Goal: Task Accomplishment & Management: Use online tool/utility

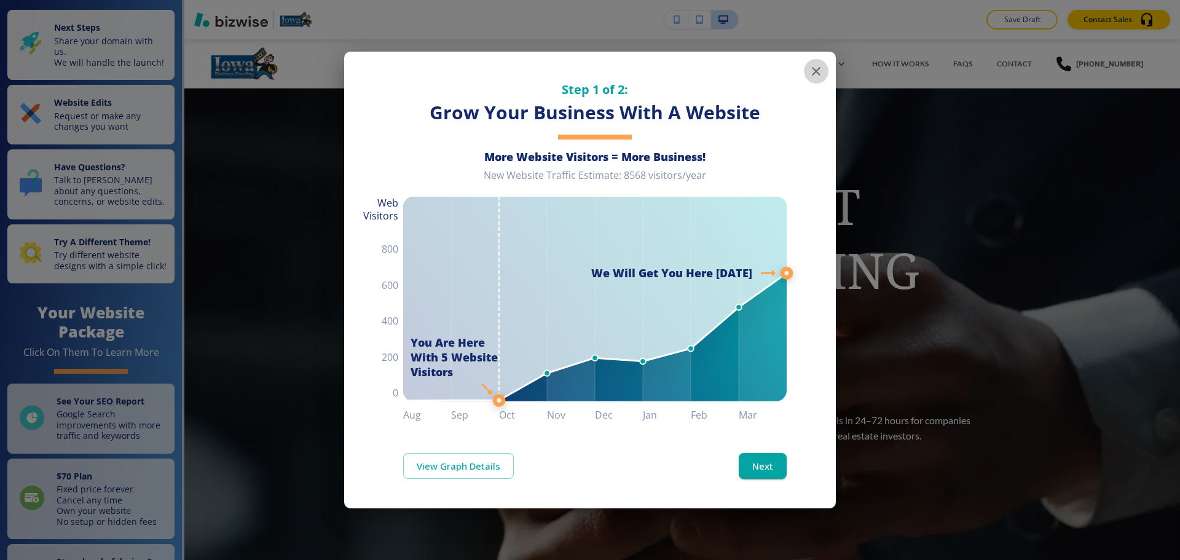
click at [814, 76] on icon "button" at bounding box center [816, 71] width 15 height 15
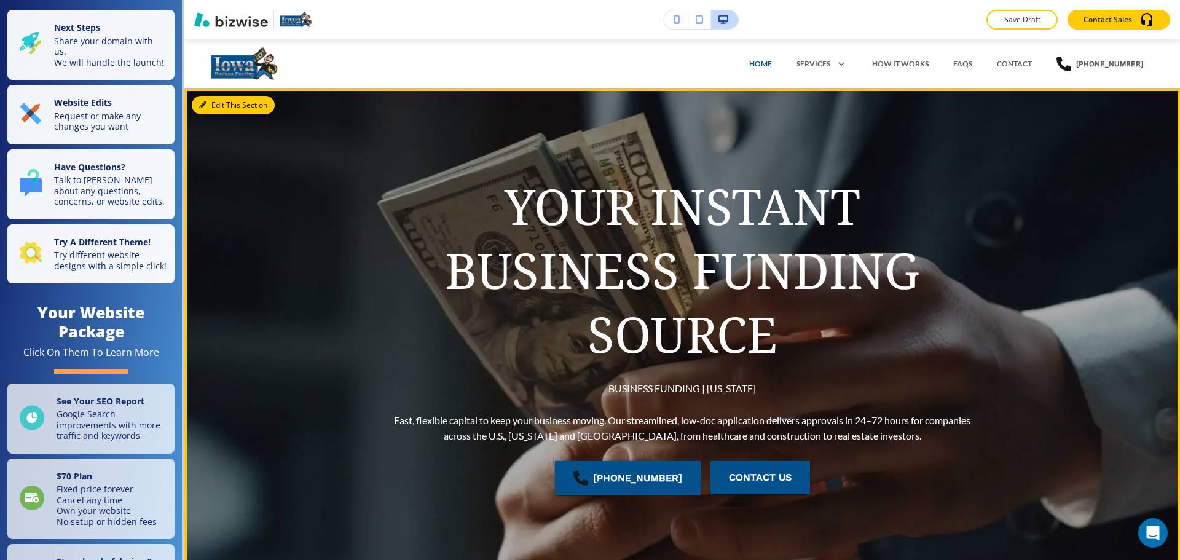
click at [226, 106] on button "Edit This Section" at bounding box center [233, 105] width 83 height 18
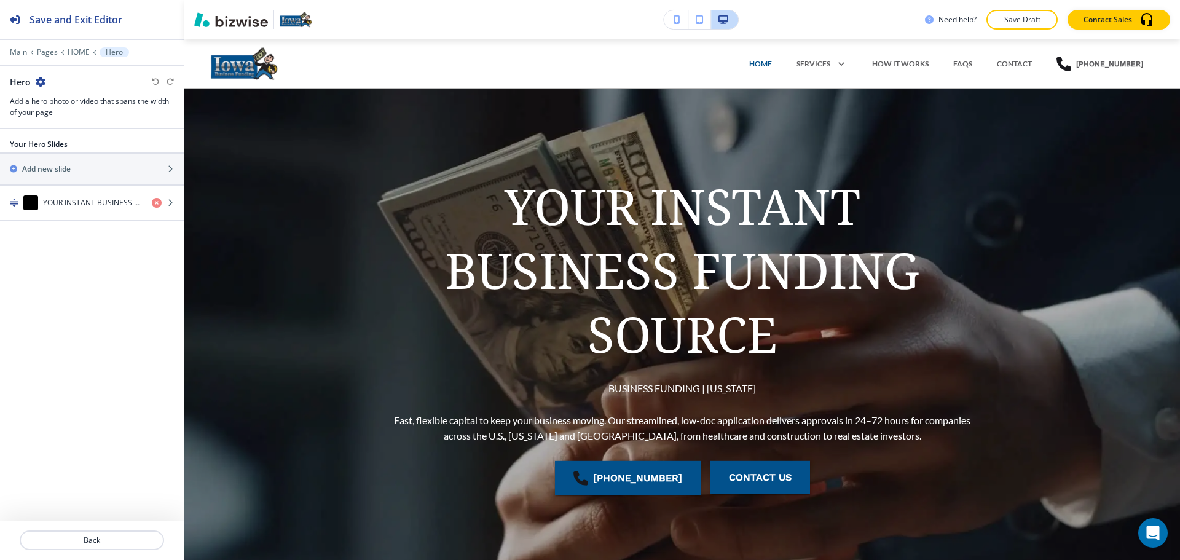
scroll to position [49, 0]
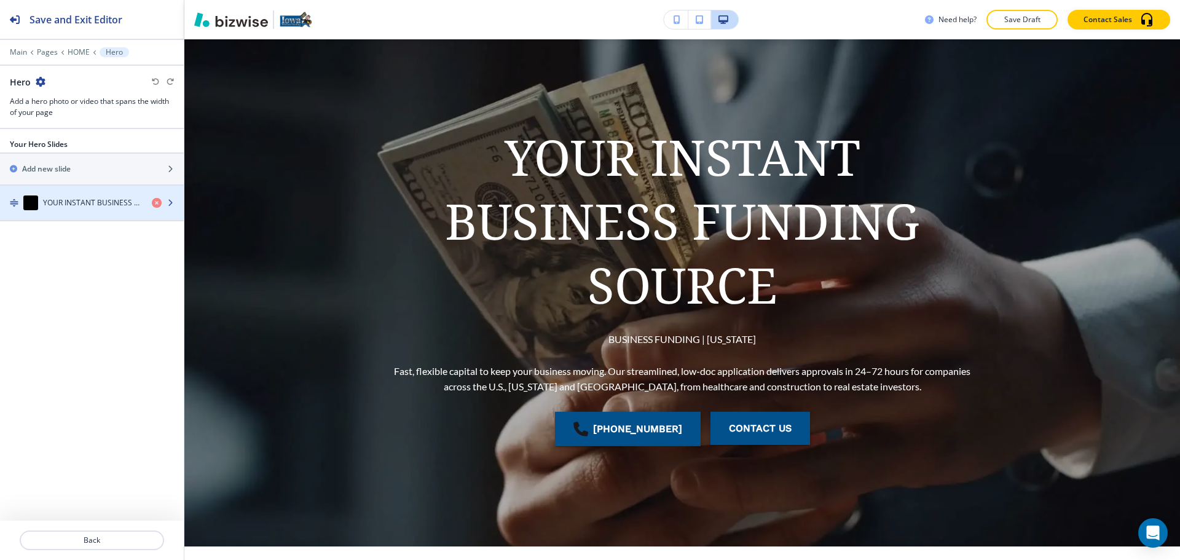
click at [79, 195] on div "YOUR INSTANT BUSINESS FUNDING SOURCE" at bounding box center [71, 202] width 142 height 15
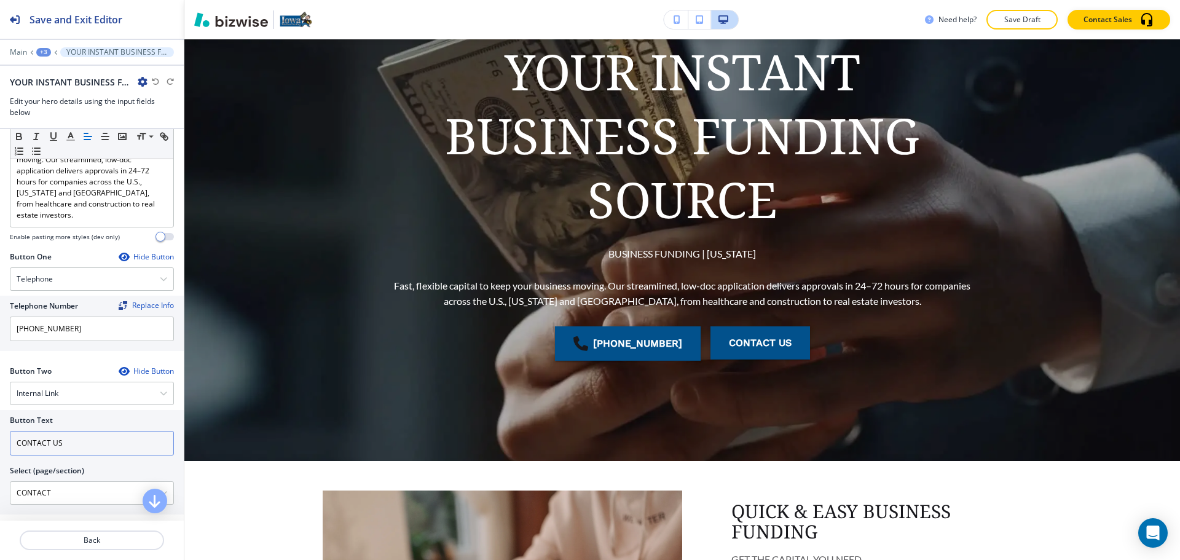
scroll to position [305, 0]
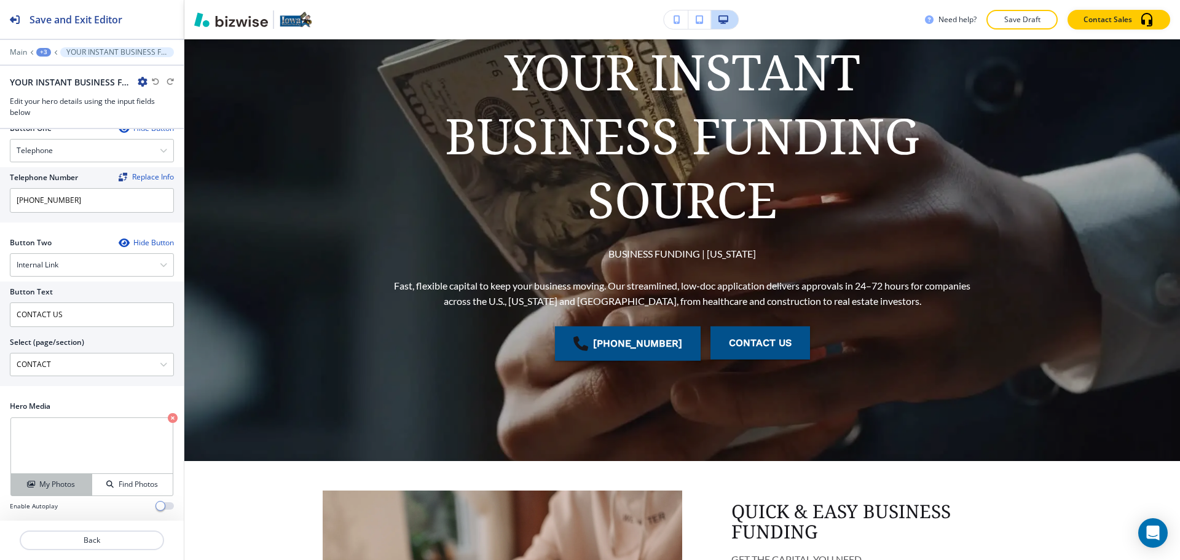
click at [70, 488] on h4 "My Photos" at bounding box center [57, 484] width 36 height 11
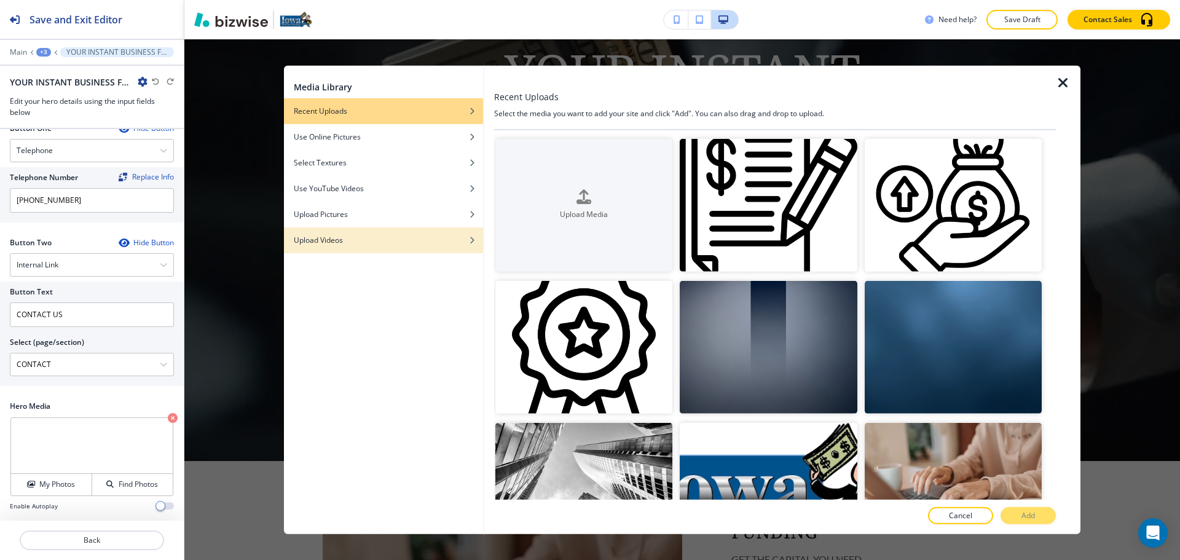
click at [401, 238] on div "Upload Videos" at bounding box center [383, 239] width 199 height 11
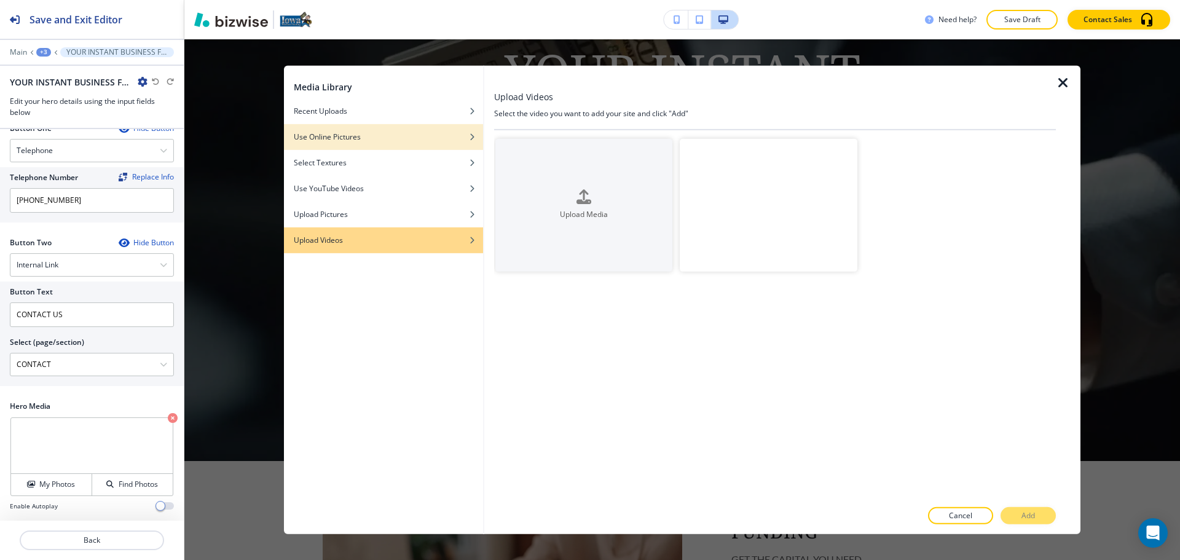
click at [391, 140] on div "Use Online Pictures" at bounding box center [383, 136] width 199 height 11
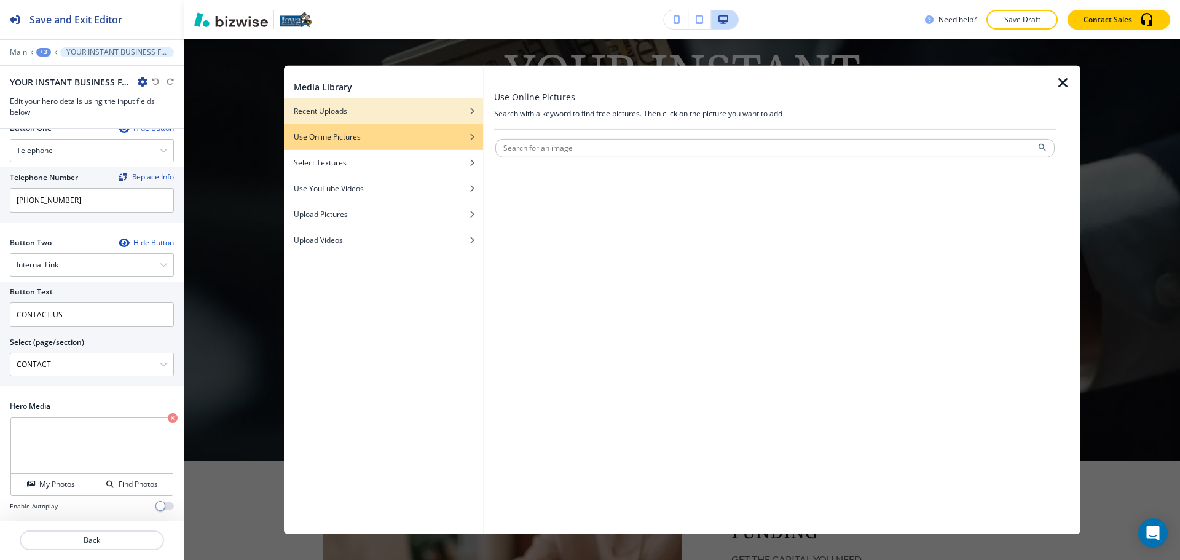
click at [391, 122] on div "button" at bounding box center [383, 119] width 199 height 7
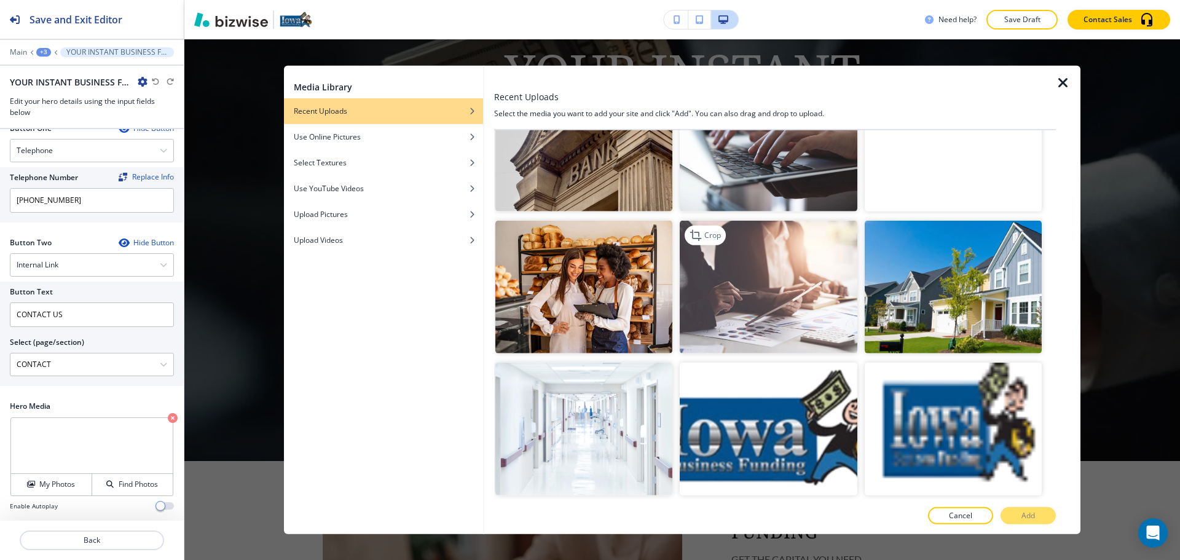
scroll to position [2157, 0]
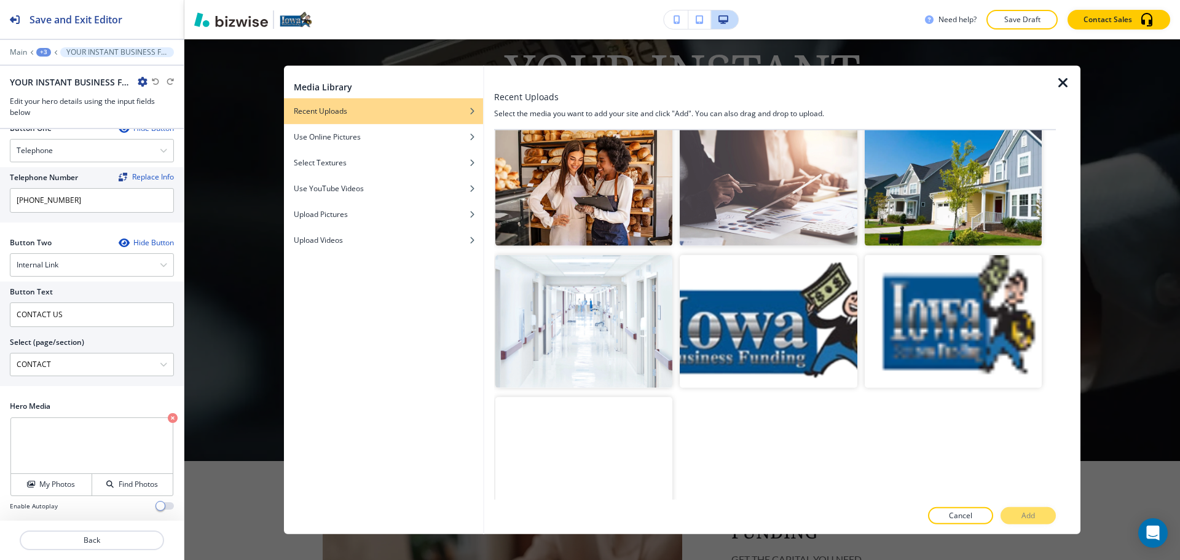
click at [1059, 80] on icon "button" at bounding box center [1063, 82] width 15 height 15
